Goal: Task Accomplishment & Management: Use online tool/utility

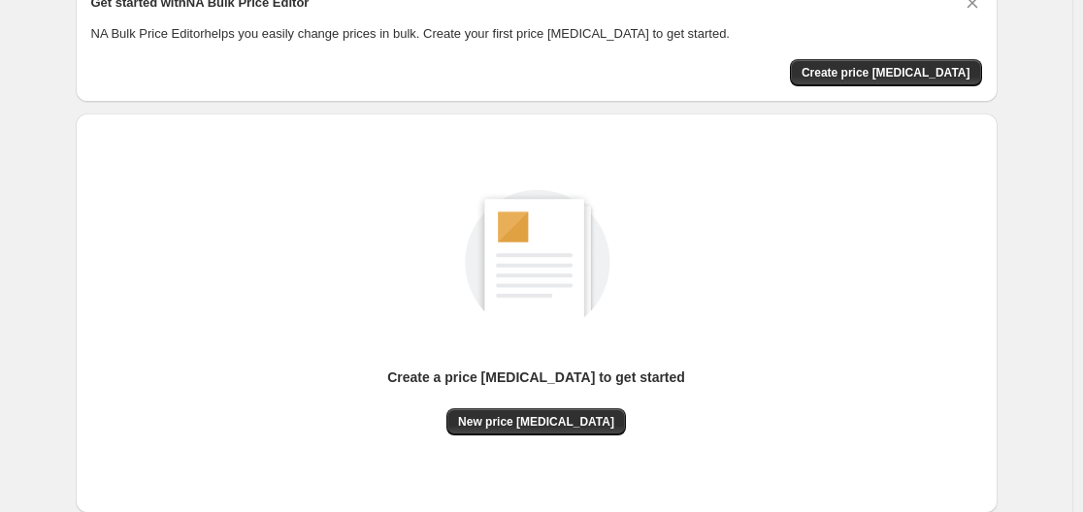
scroll to position [97, 0]
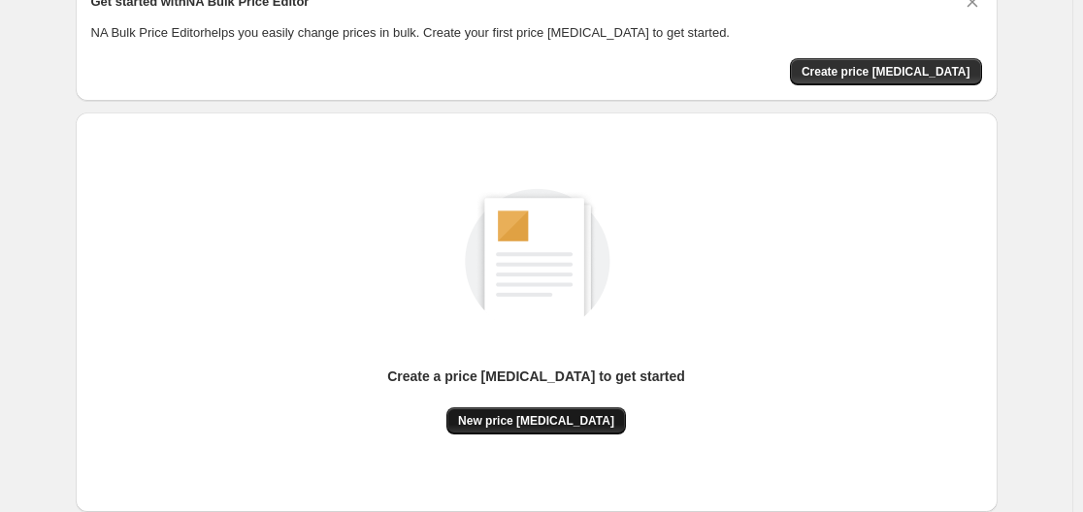
click at [535, 413] on span "New price [MEDICAL_DATA]" at bounding box center [536, 421] width 156 height 16
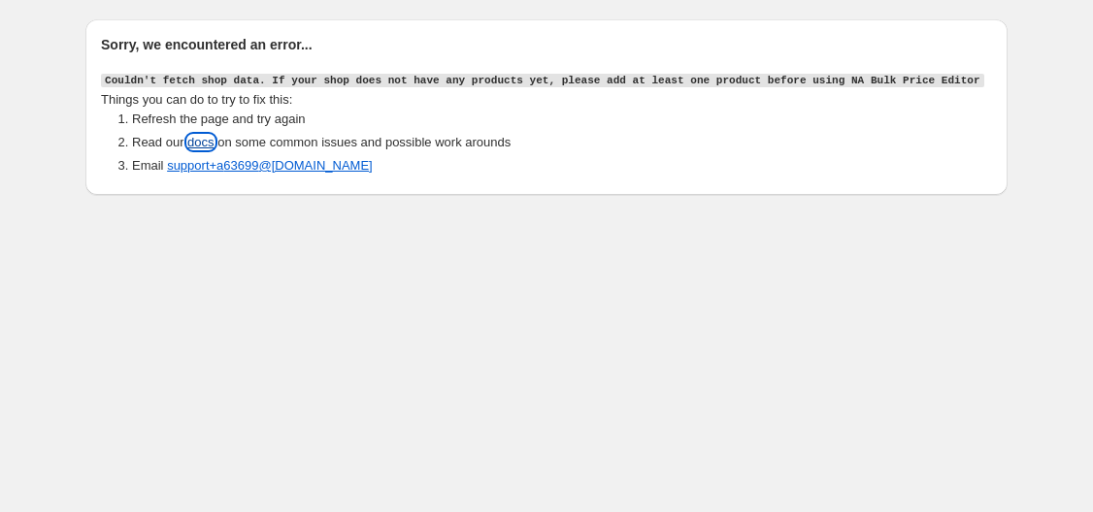
click at [203, 146] on link "docs" at bounding box center [200, 142] width 26 height 15
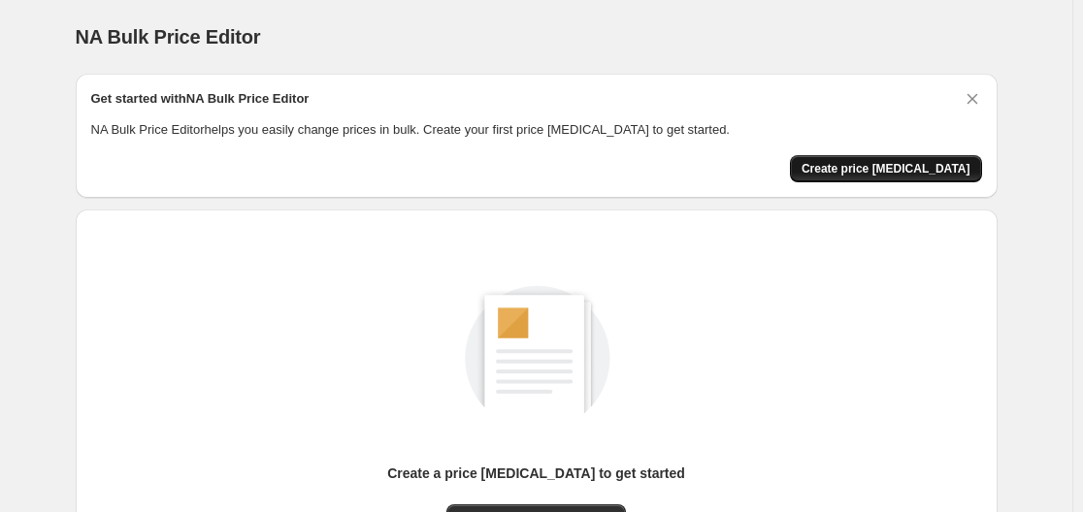
click at [910, 160] on button "Create price [MEDICAL_DATA]" at bounding box center [886, 168] width 192 height 27
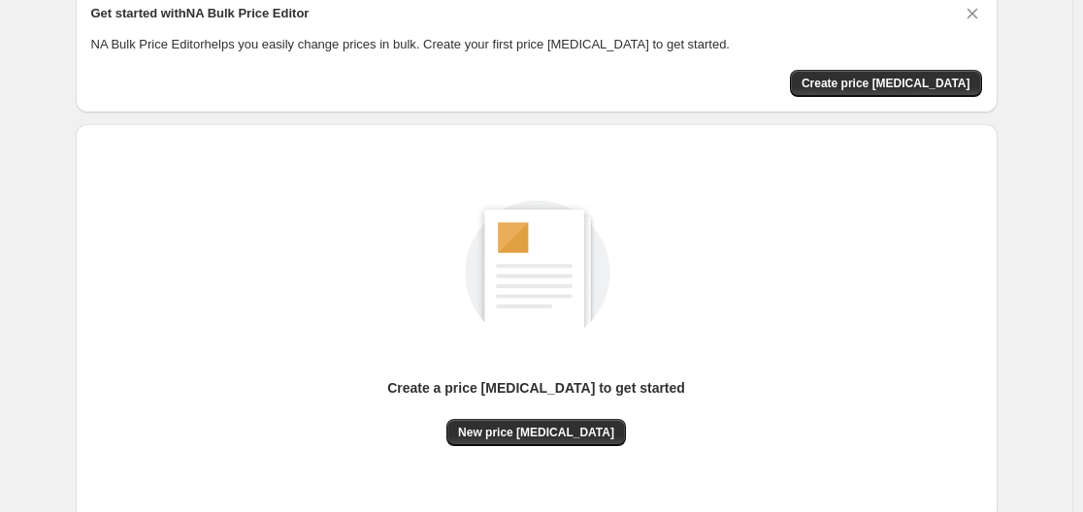
scroll to position [214, 0]
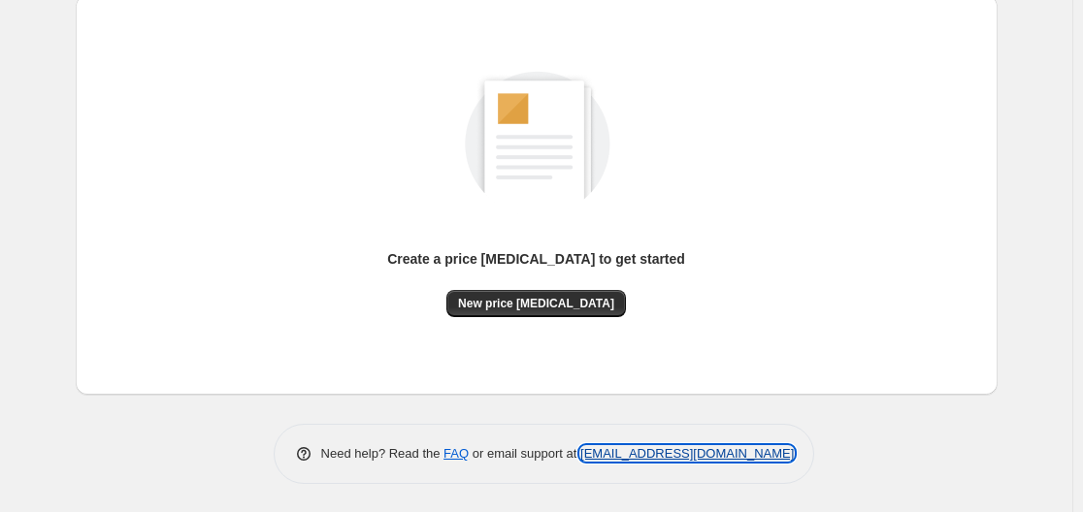
click at [681, 454] on link "[EMAIL_ADDRESS][DOMAIN_NAME]" at bounding box center [687, 453] width 214 height 15
click at [664, 445] on p "Need help? Read the FAQ or email support at support+a63699@northern-apps.com" at bounding box center [558, 453] width 474 height 19
click at [639, 463] on p "Need help? Read the FAQ or email support at support+a63699@northern-apps.com" at bounding box center [558, 453] width 474 height 19
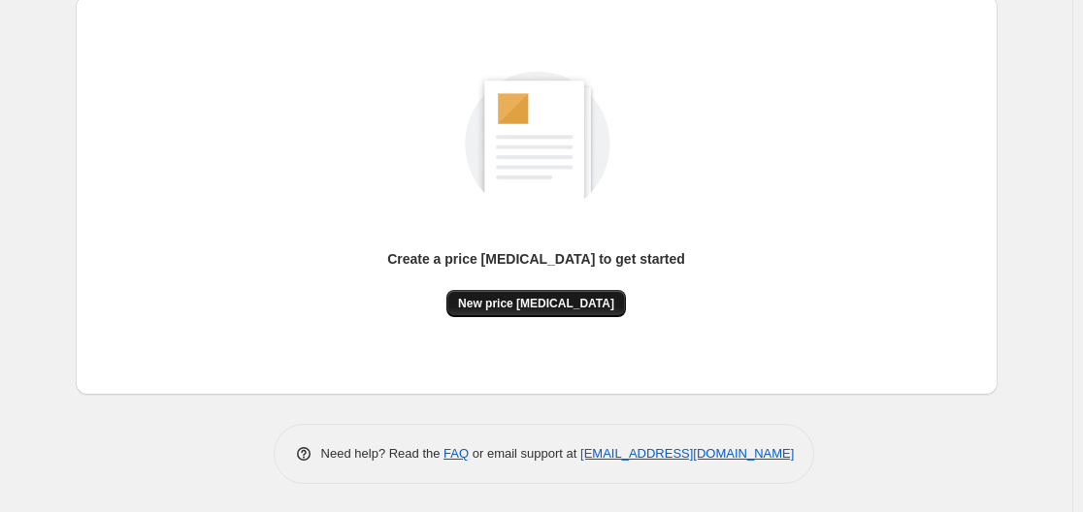
click at [533, 306] on span "New price [MEDICAL_DATA]" at bounding box center [536, 304] width 156 height 16
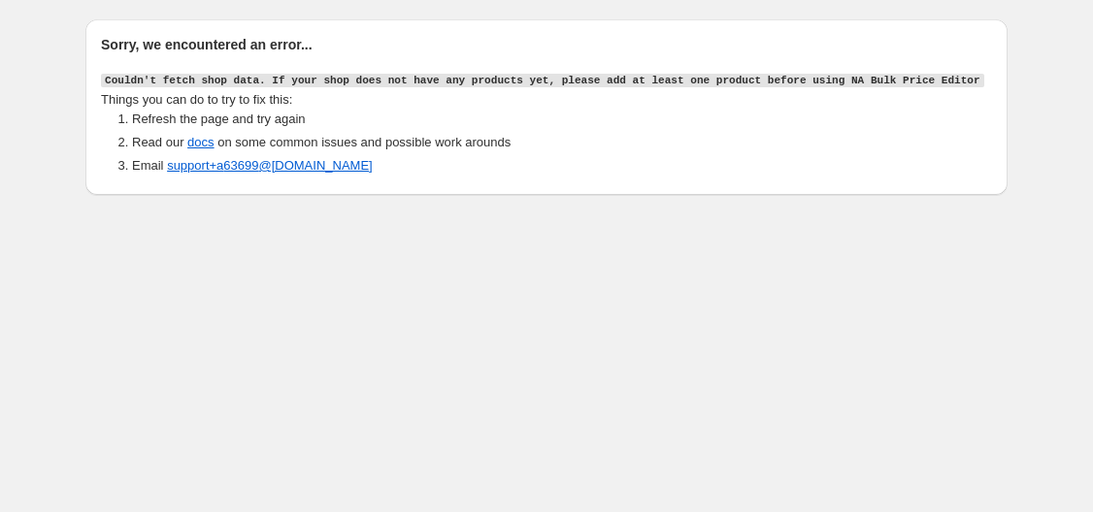
click at [214, 138] on li "Read our docs on some common issues and possible work arounds" at bounding box center [562, 142] width 860 height 19
click at [190, 172] on link "support+a 63699 @northern-apps.com" at bounding box center [270, 165] width 206 height 15
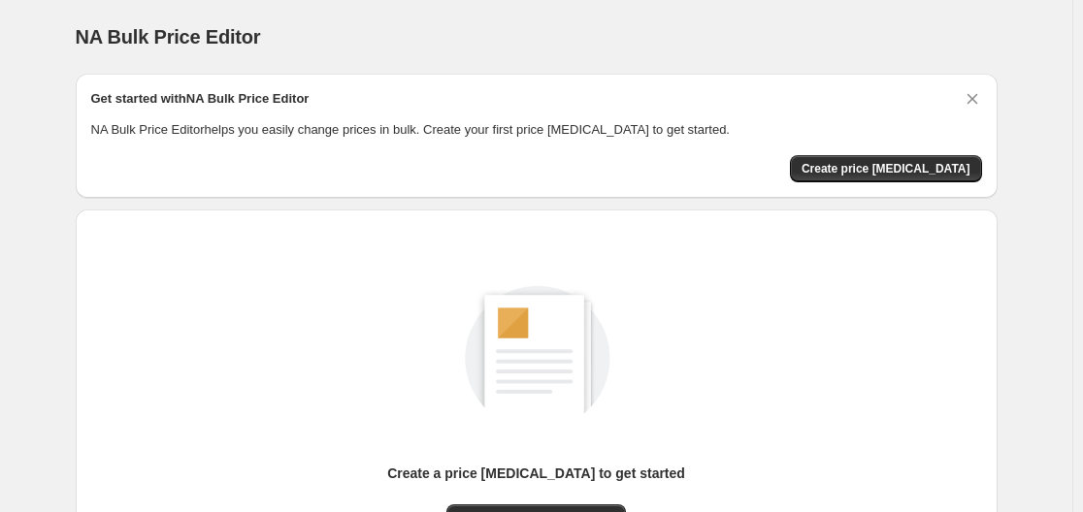
click at [657, 49] on div "NA Bulk Price Editor" at bounding box center [537, 36] width 922 height 27
click at [657, 51] on div "NA Bulk Price Editor. This page is ready NA Bulk Price Editor" at bounding box center [537, 37] width 922 height 74
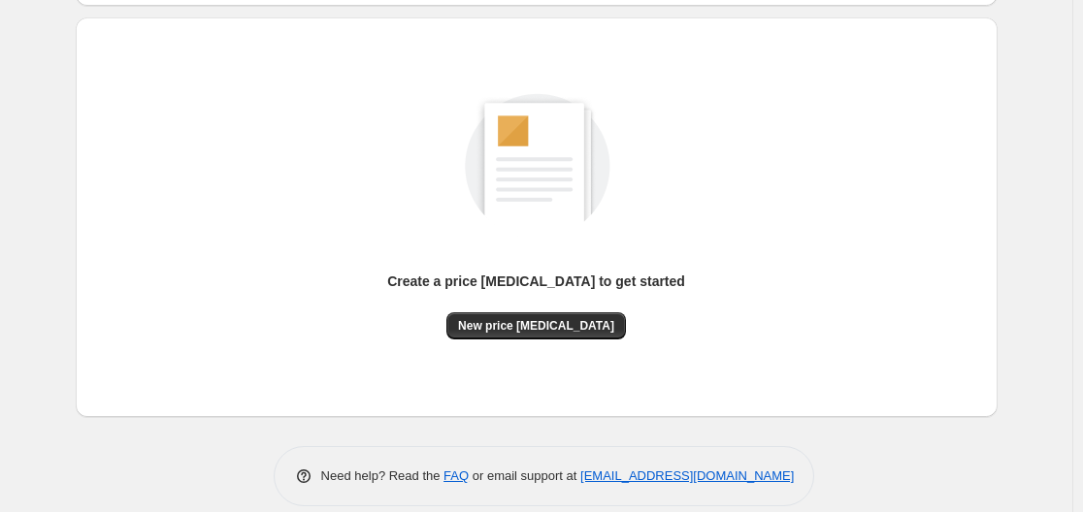
scroll to position [194, 0]
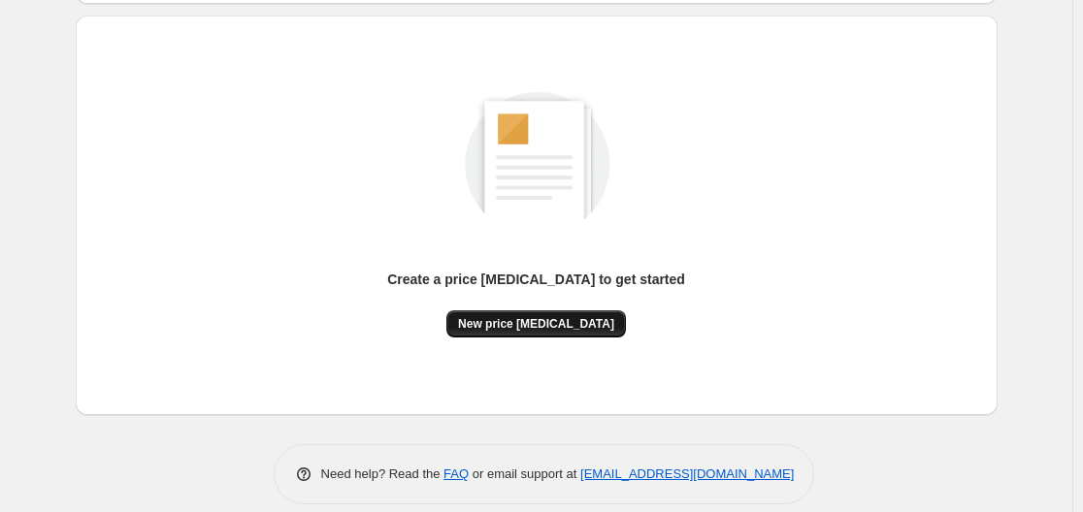
click at [578, 313] on button "New price [MEDICAL_DATA]" at bounding box center [536, 324] width 180 height 27
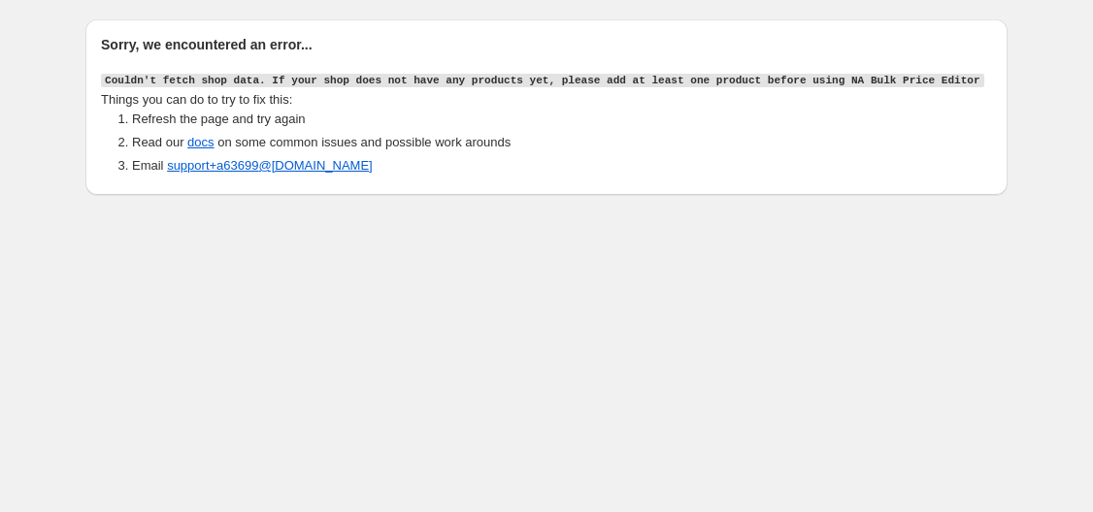
click at [445, 461] on body "Sorry, we encountered an error... Couldn't fetch shop data. If your shop does n…" at bounding box center [546, 256] width 1093 height 512
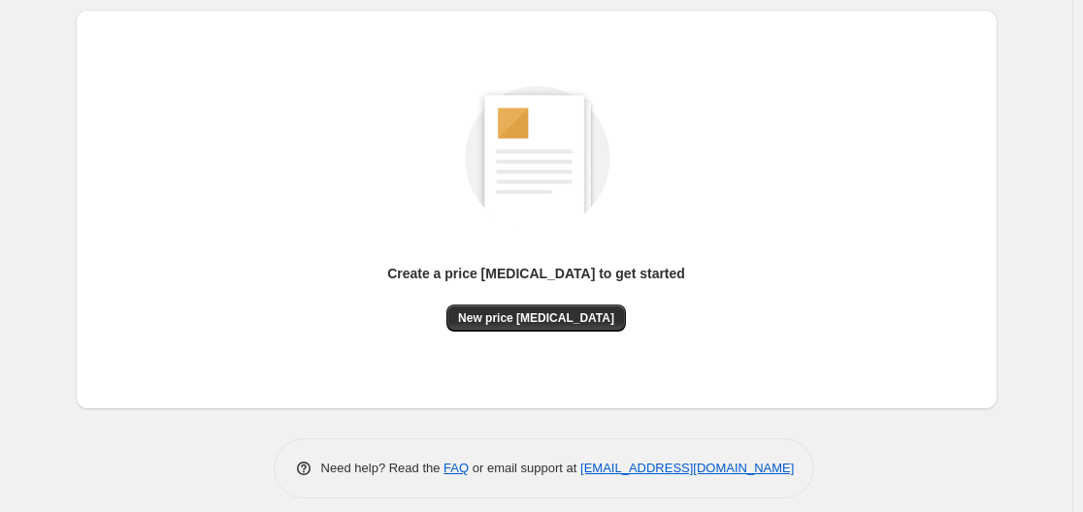
scroll to position [214, 0]
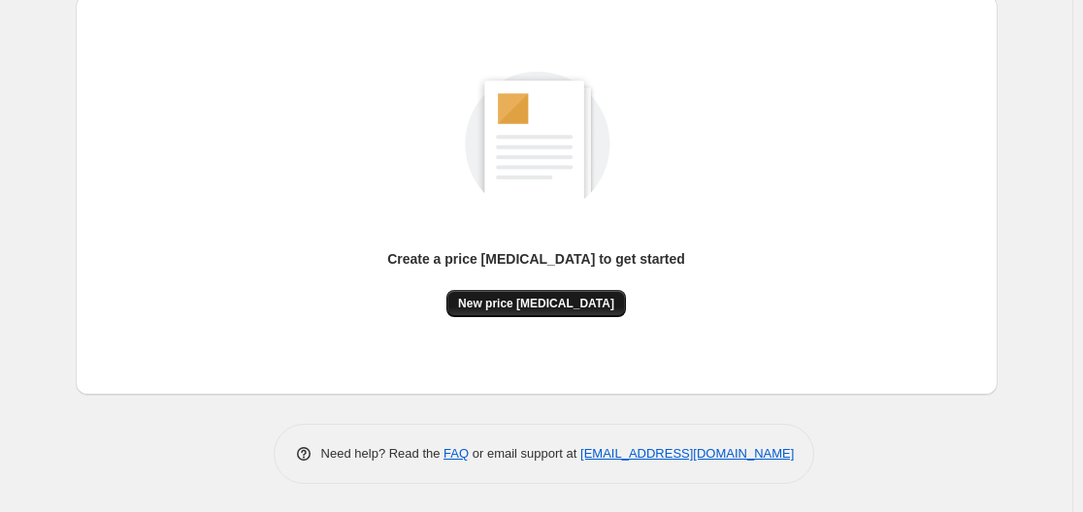
click at [544, 305] on span "New price [MEDICAL_DATA]" at bounding box center [536, 304] width 156 height 16
